Goal: Task Accomplishment & Management: Manage account settings

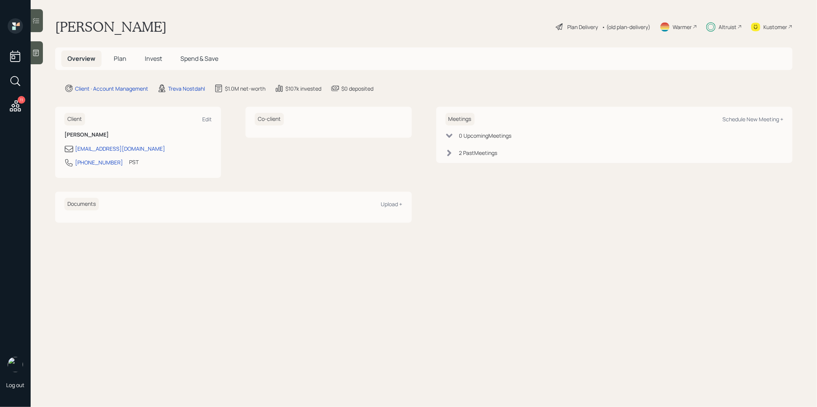
click at [150, 59] on span "Invest" at bounding box center [153, 58] width 17 height 8
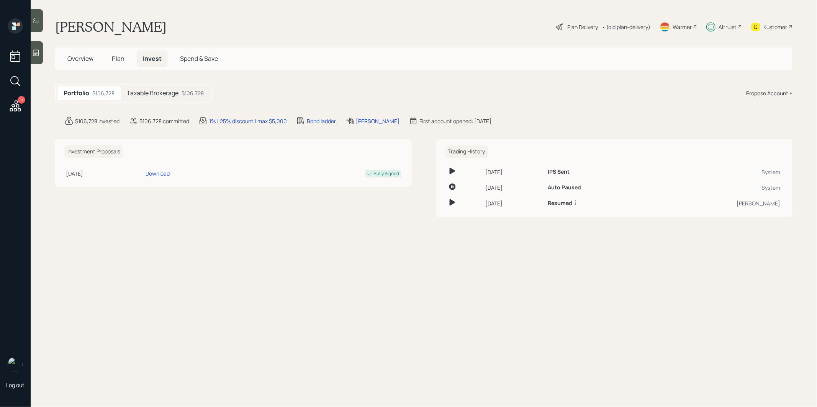
click at [147, 95] on h5 "Taxable Brokerage" at bounding box center [153, 93] width 52 height 7
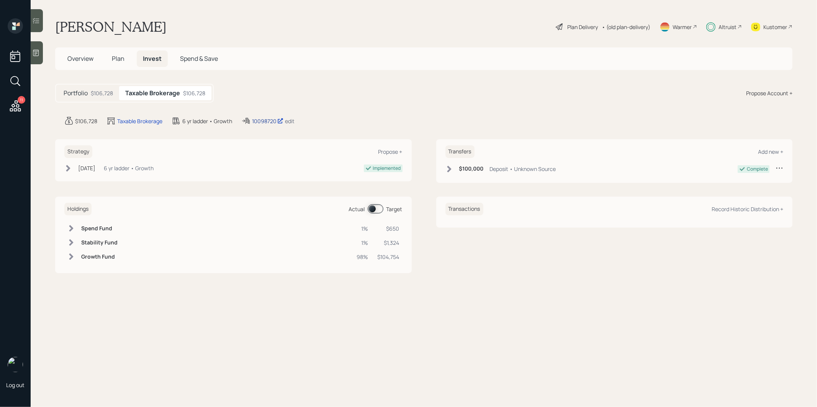
click at [266, 122] on div "10098720" at bounding box center [267, 121] width 31 height 8
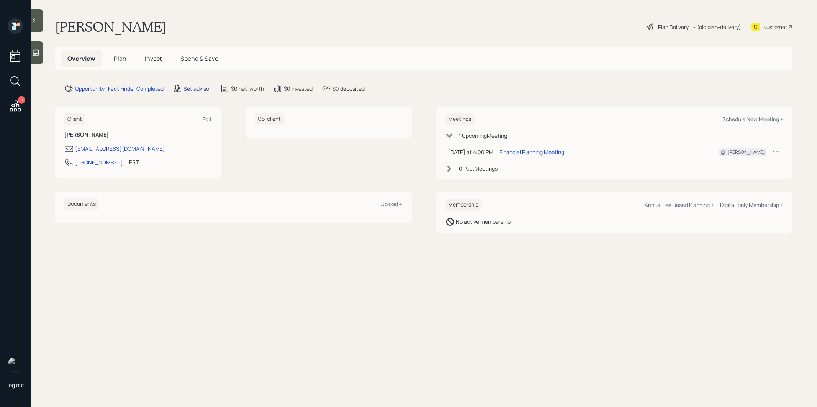
click at [199, 86] on div "Set advisor" at bounding box center [197, 89] width 28 height 8
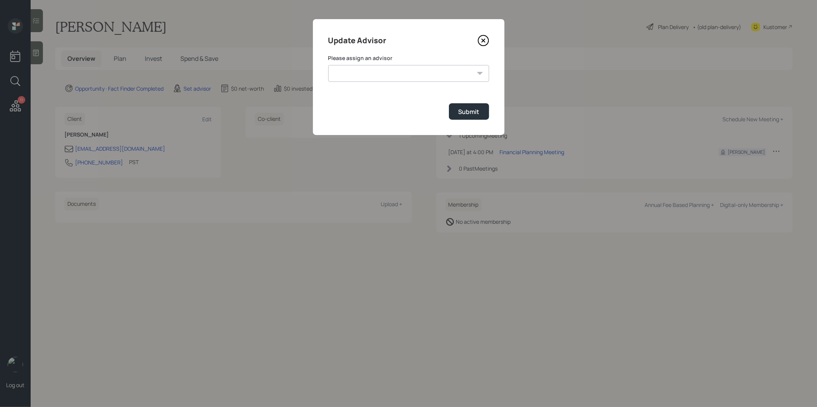
click at [409, 71] on select "James DiStasi Robby Grisanti Jonah Coleman Tyler End Treva Nostdahl Eric Schwar…" at bounding box center [408, 73] width 161 height 17
